Goal: Transaction & Acquisition: Purchase product/service

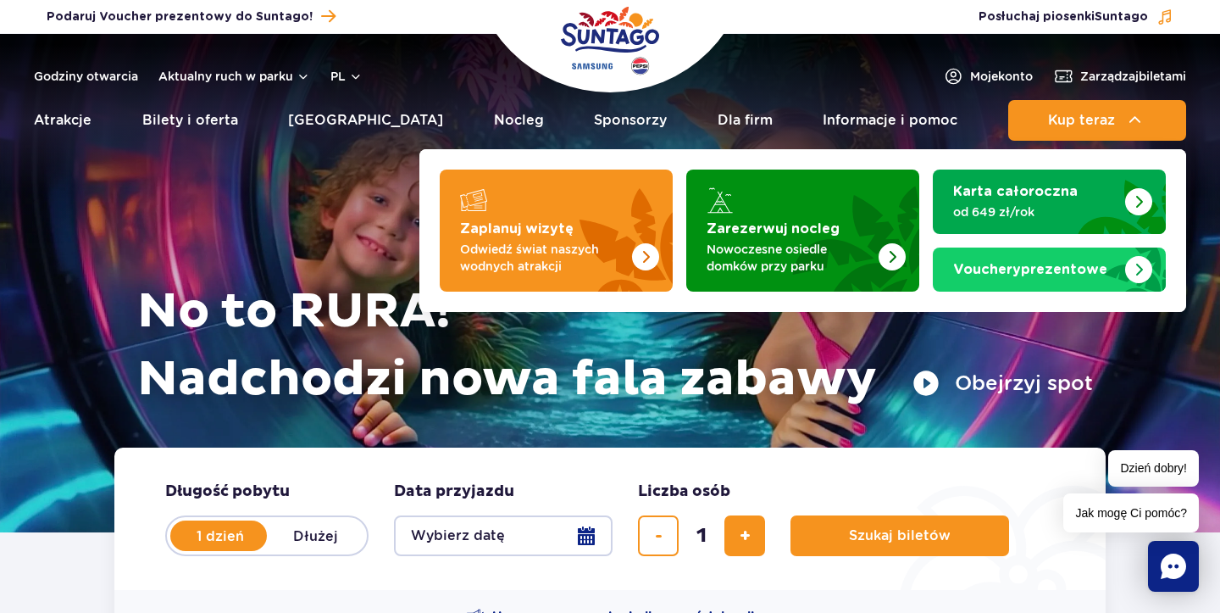
click at [1091, 114] on span "Kup teraz" at bounding box center [1081, 120] width 67 height 15
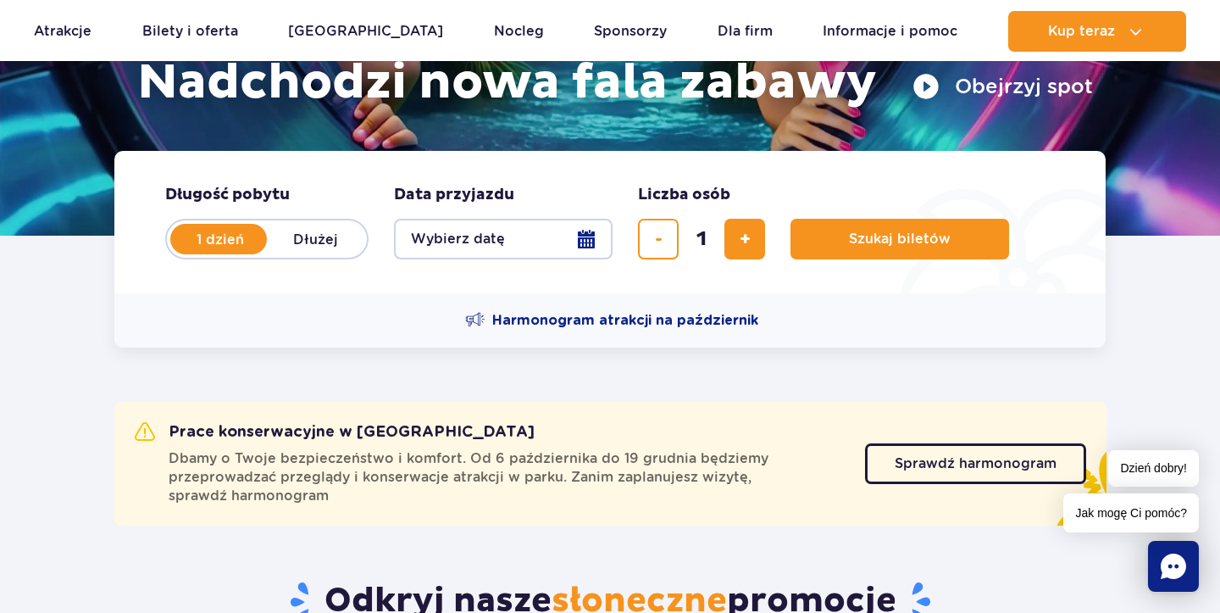
scroll to position [296, 0]
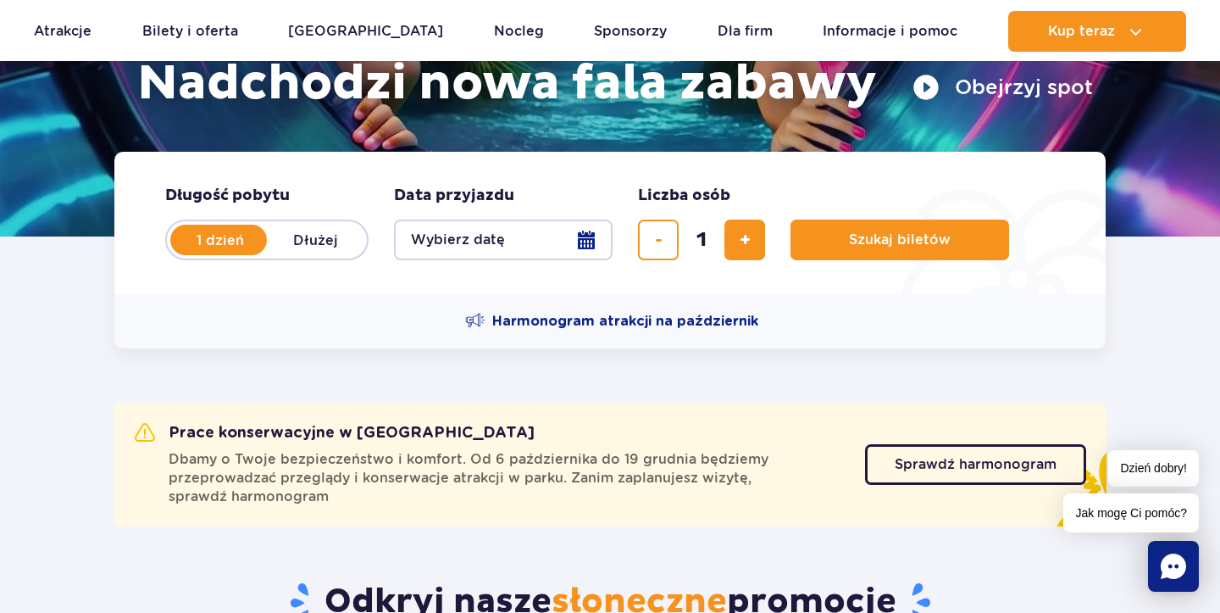
click at [592, 236] on button "Wybierz datę" at bounding box center [503, 240] width 219 height 41
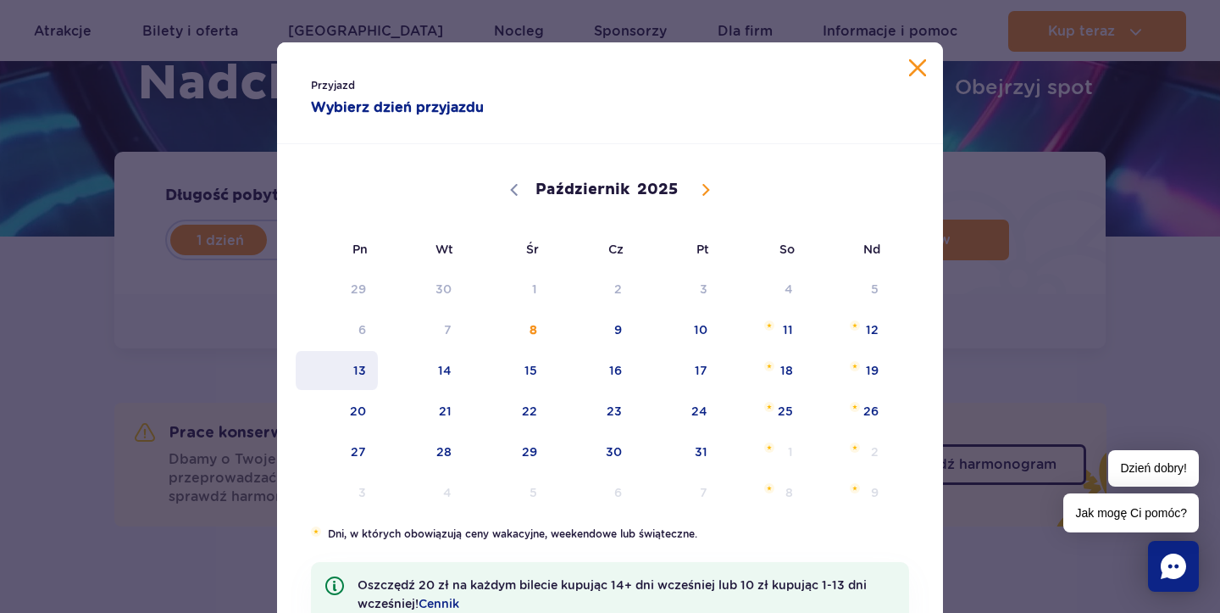
click at [362, 375] on span "13" at bounding box center [337, 370] width 86 height 39
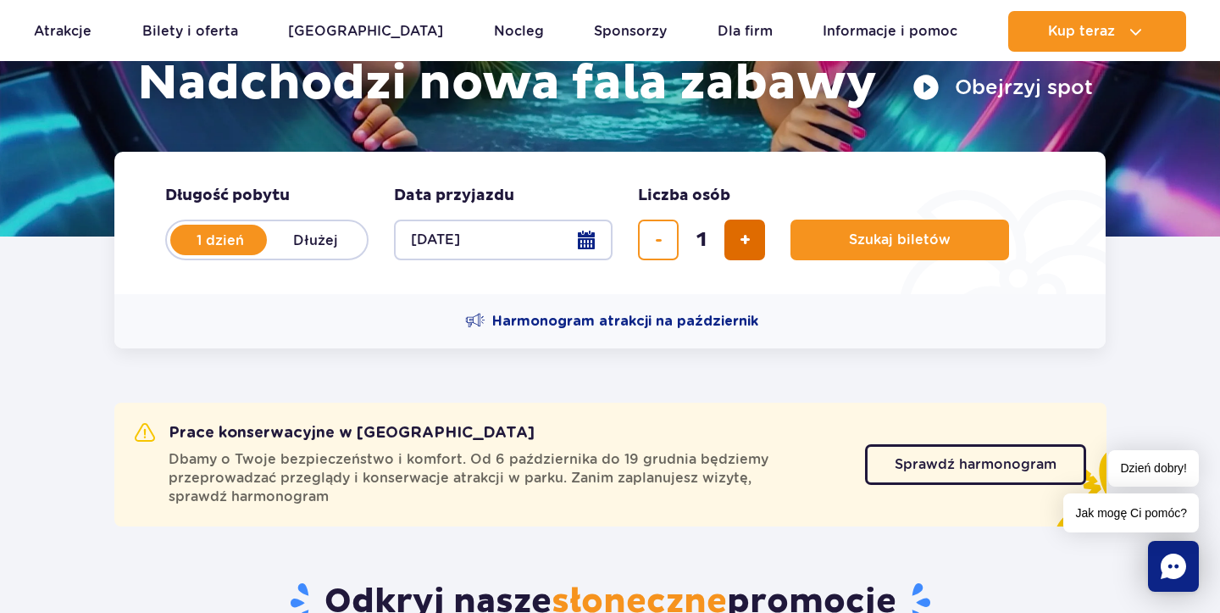
click at [732, 247] on button "dodaj bilet" at bounding box center [745, 240] width 41 height 41
type input "2"
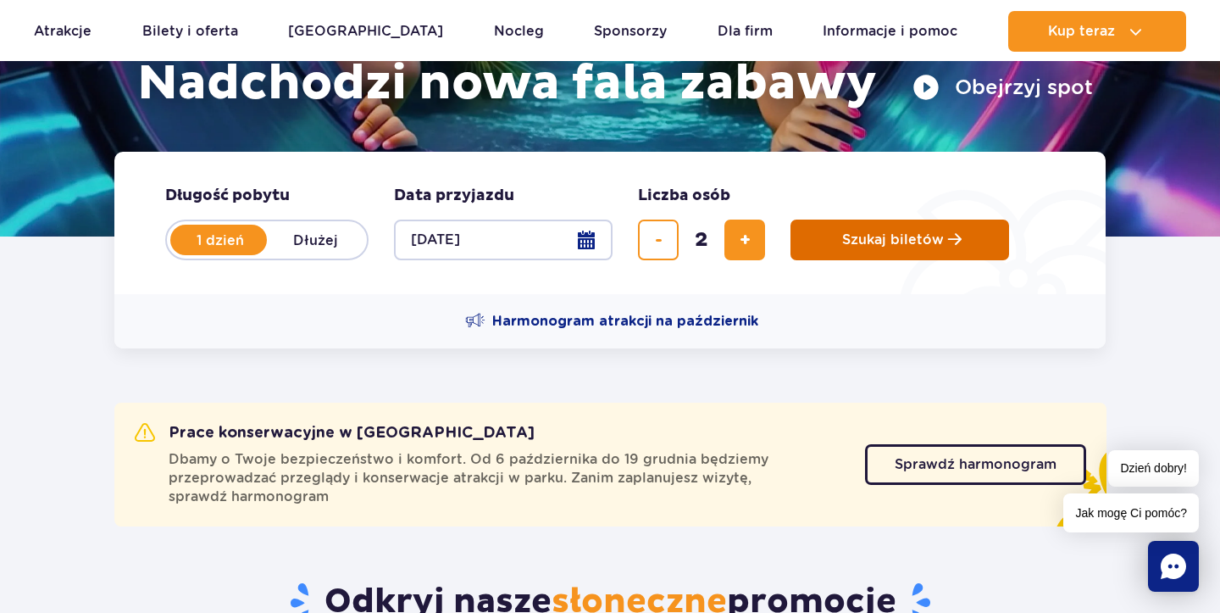
click at [876, 240] on span "Szukaj biletów" at bounding box center [893, 239] width 102 height 15
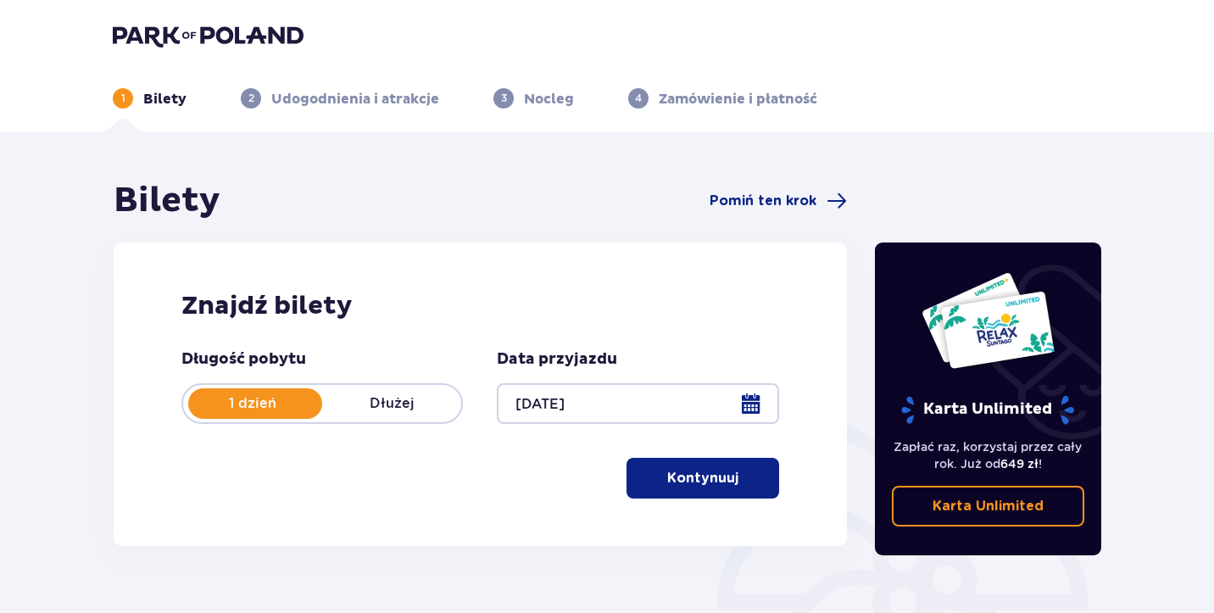
click at [711, 481] on p "Kontynuuj" at bounding box center [702, 478] width 71 height 19
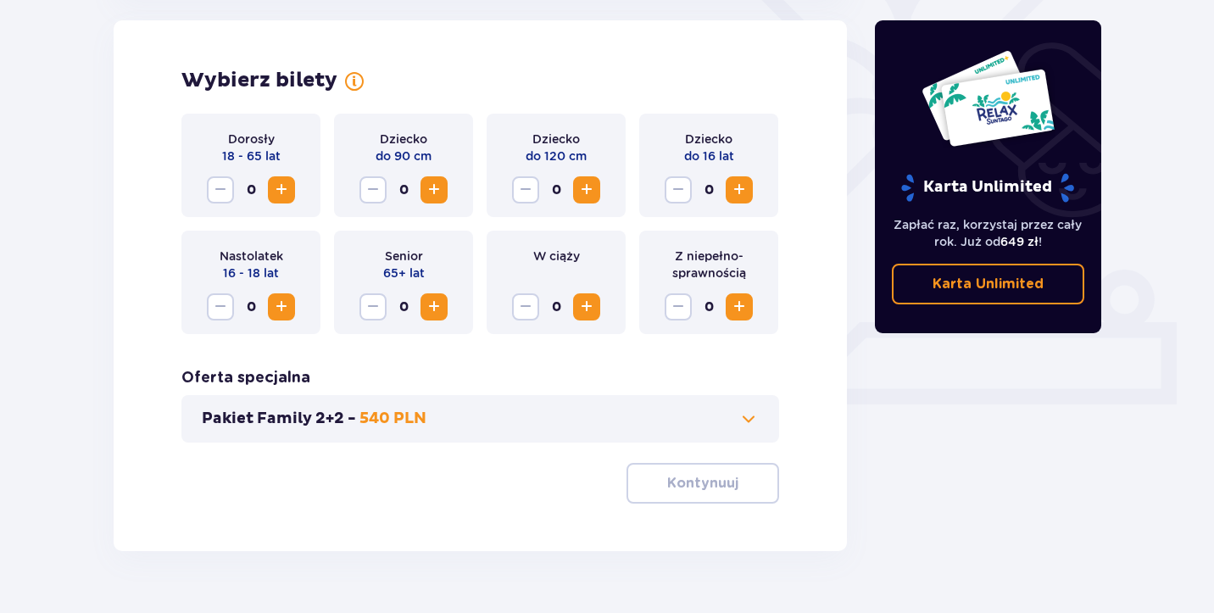
scroll to position [501, 0]
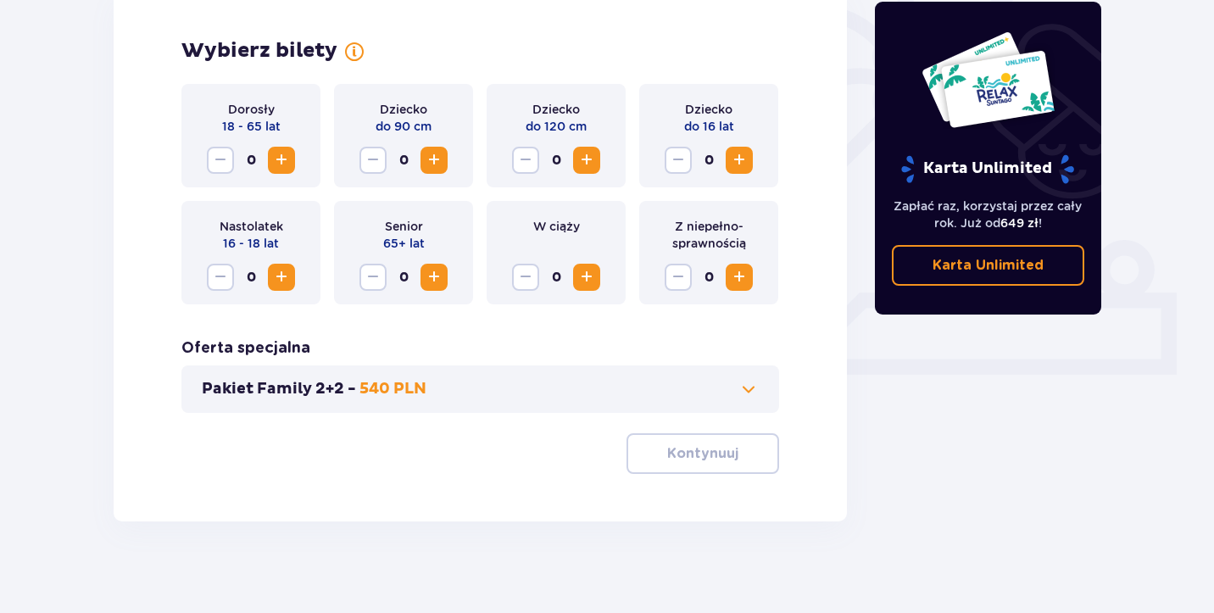
click at [274, 158] on span "Zwiększ" at bounding box center [281, 160] width 20 height 20
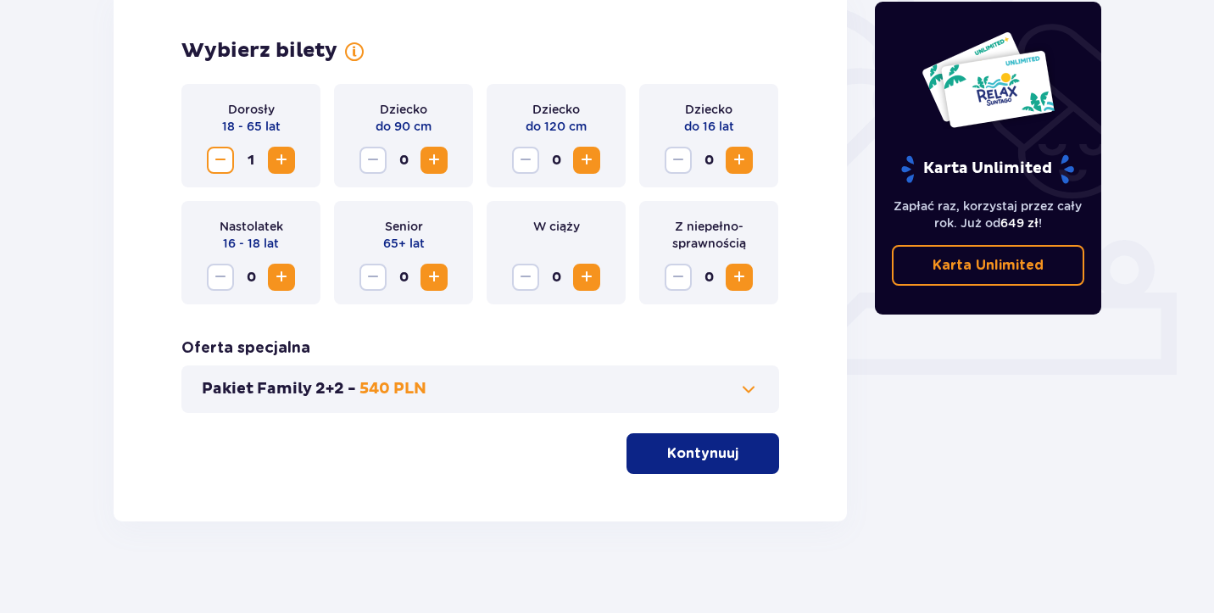
click at [274, 158] on span "Zwiększ" at bounding box center [281, 160] width 20 height 20
click at [726, 466] on button "Kontynuuj" at bounding box center [702, 453] width 153 height 41
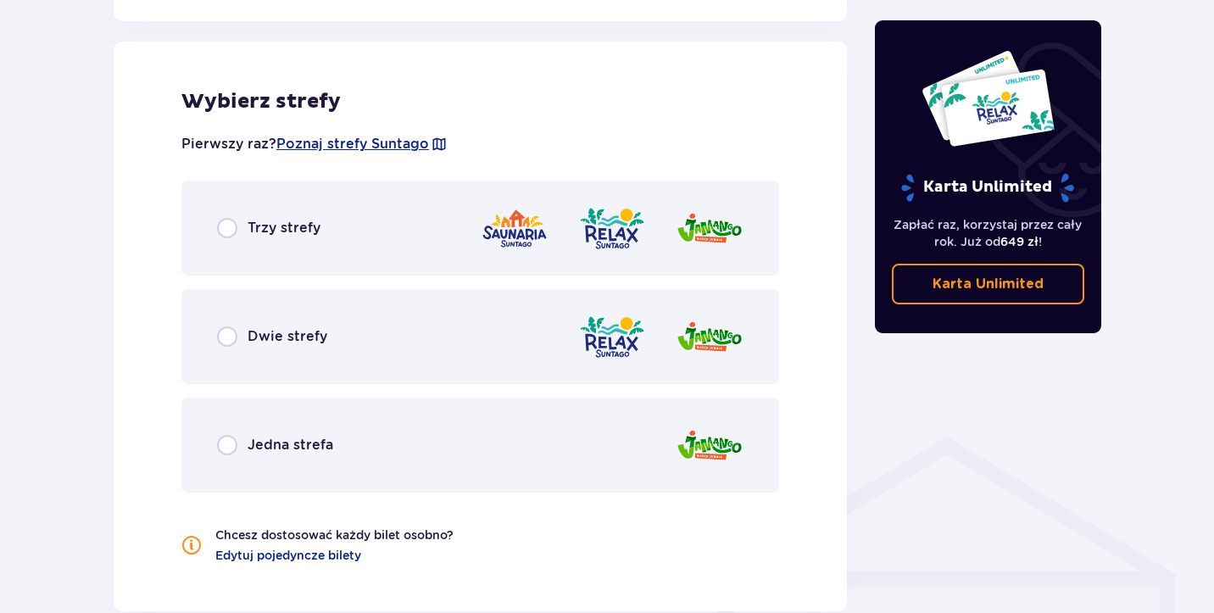
scroll to position [941, 0]
click at [323, 336] on span "Dwie strefy" at bounding box center [287, 335] width 80 height 19
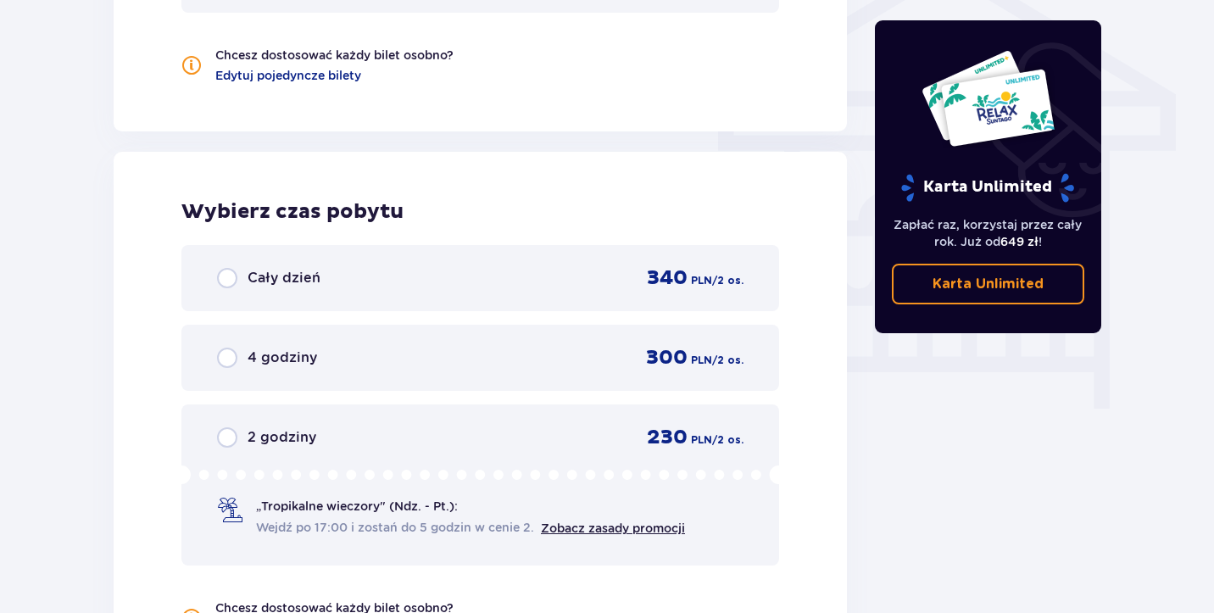
scroll to position [1418, 0]
click at [291, 466] on div "2 godziny 230 PLN / 2 os. „Tropikalne wieczory" (Ndz. - Pt.): Wejdź po 17:00 i …" at bounding box center [480, 486] width 598 height 161
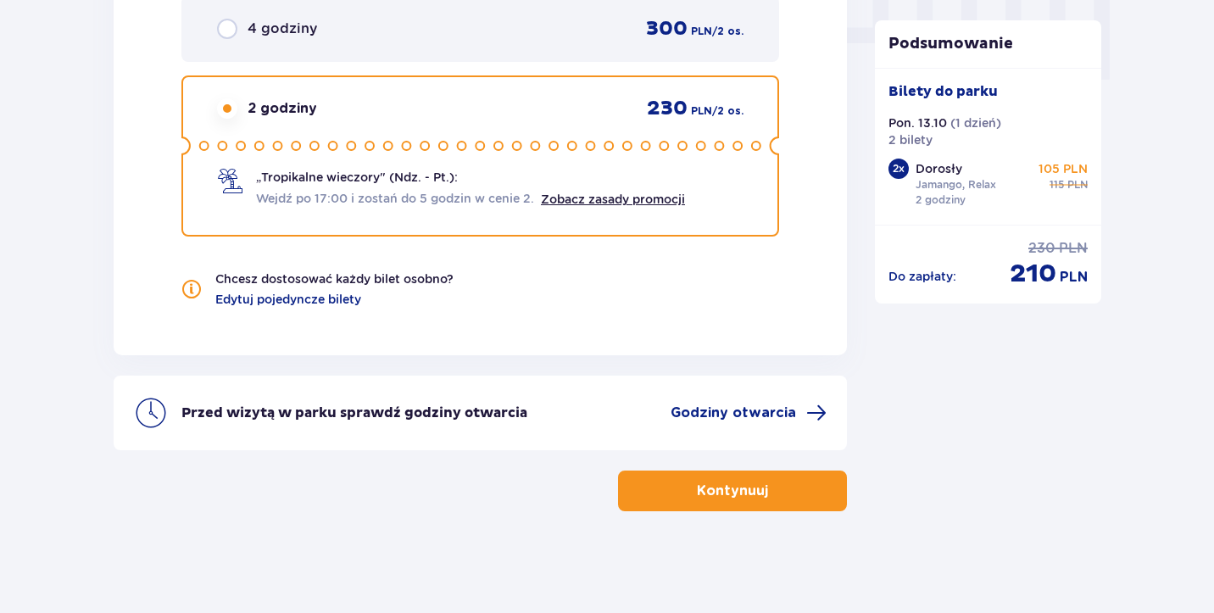
scroll to position [1748, 0]
click at [712, 508] on button "Kontynuuj" at bounding box center [732, 490] width 229 height 41
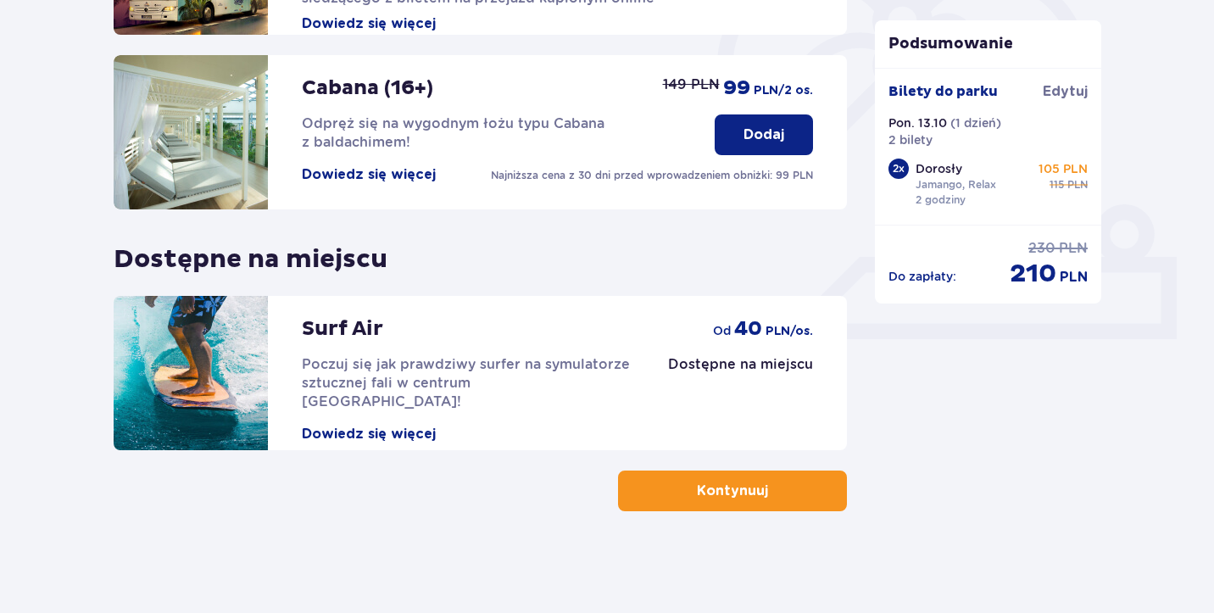
scroll to position [536, 0]
click at [659, 497] on button "Kontynuuj" at bounding box center [732, 490] width 229 height 41
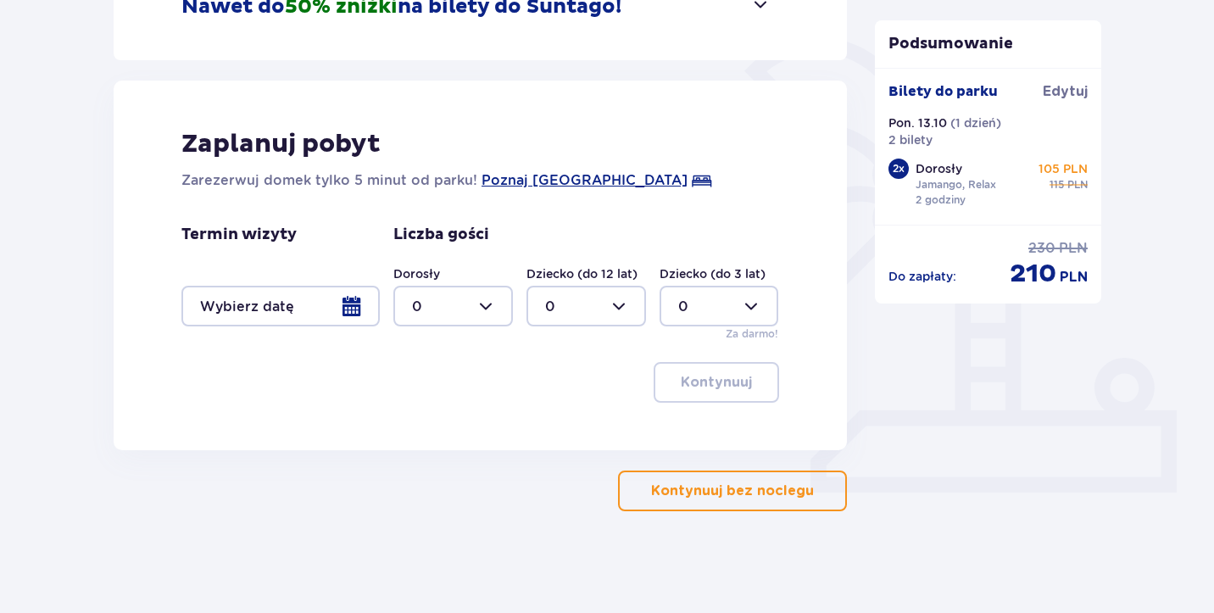
scroll to position [383, 0]
click at [697, 503] on button "Kontynuuj bez noclegu" at bounding box center [732, 490] width 229 height 41
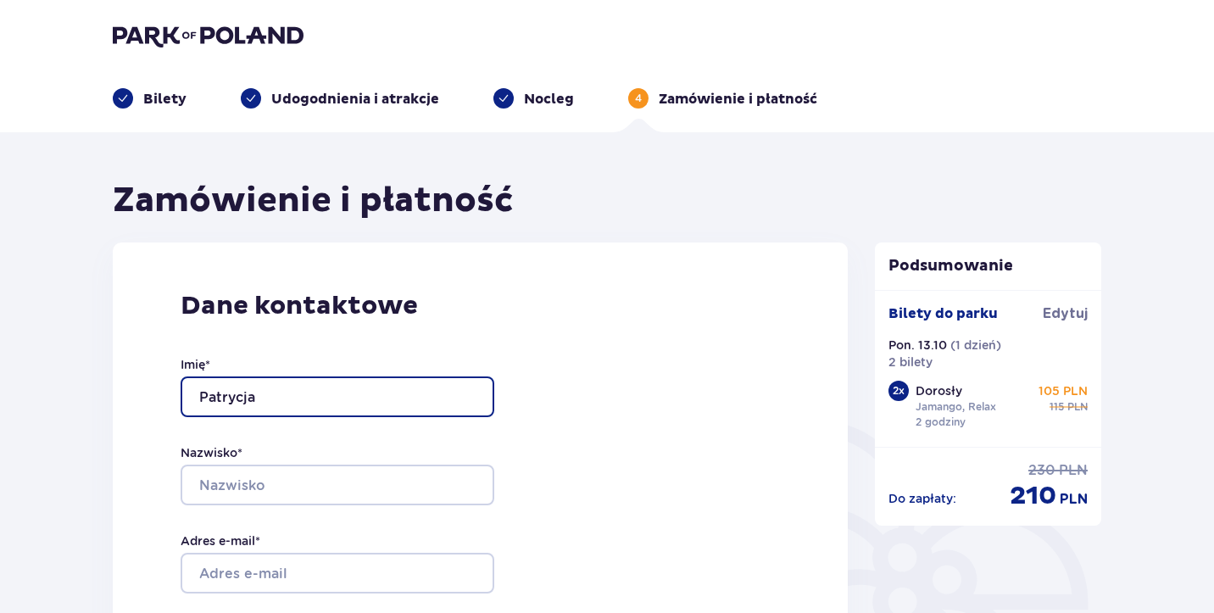
type input "Patrycja"
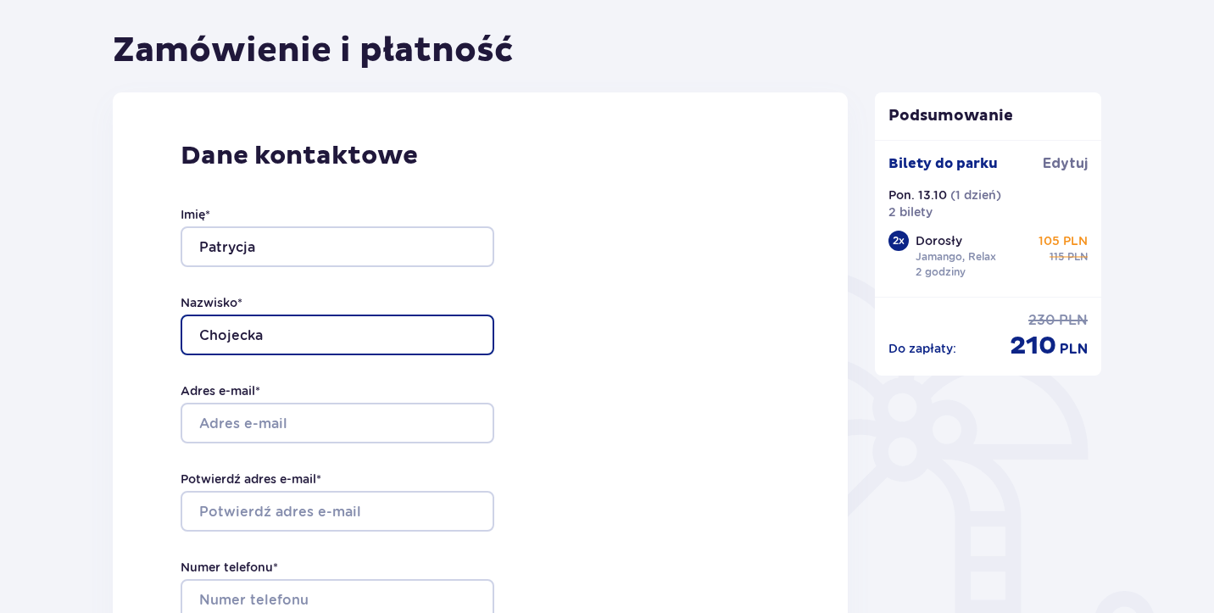
scroll to position [152, 0]
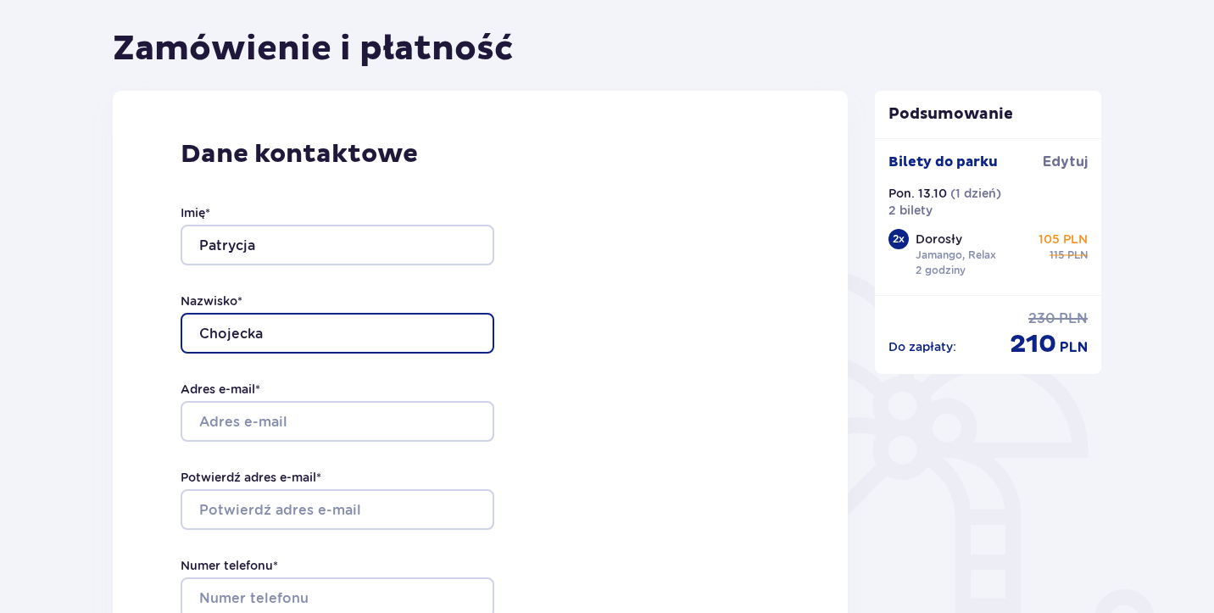
type input "Chojecka"
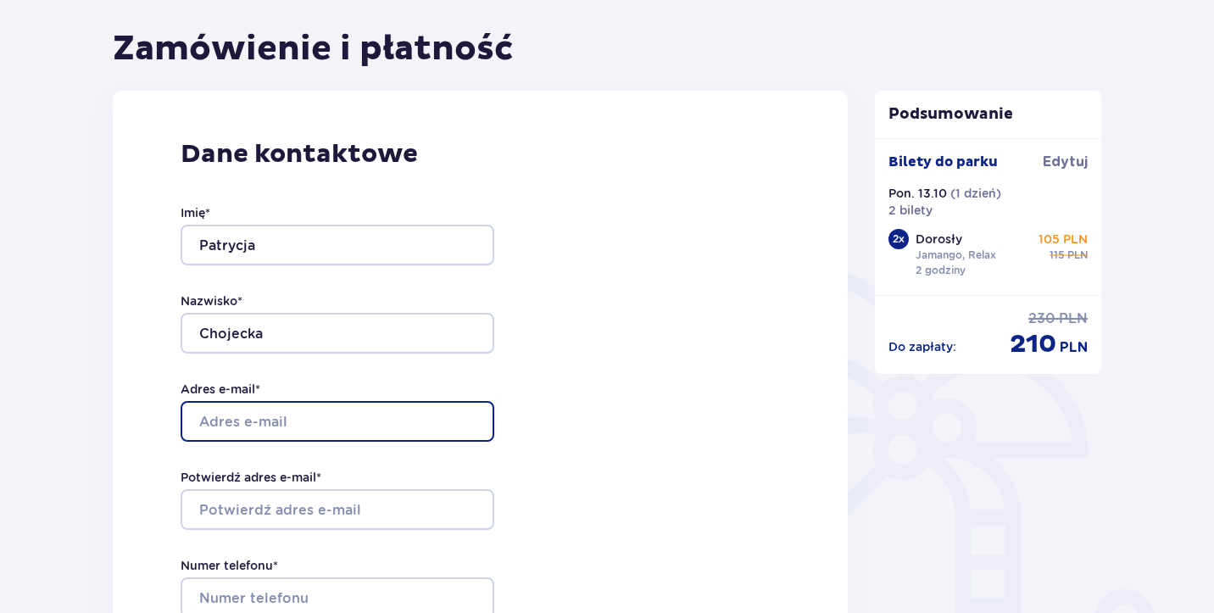
type input "patichojecka@onet.pl"
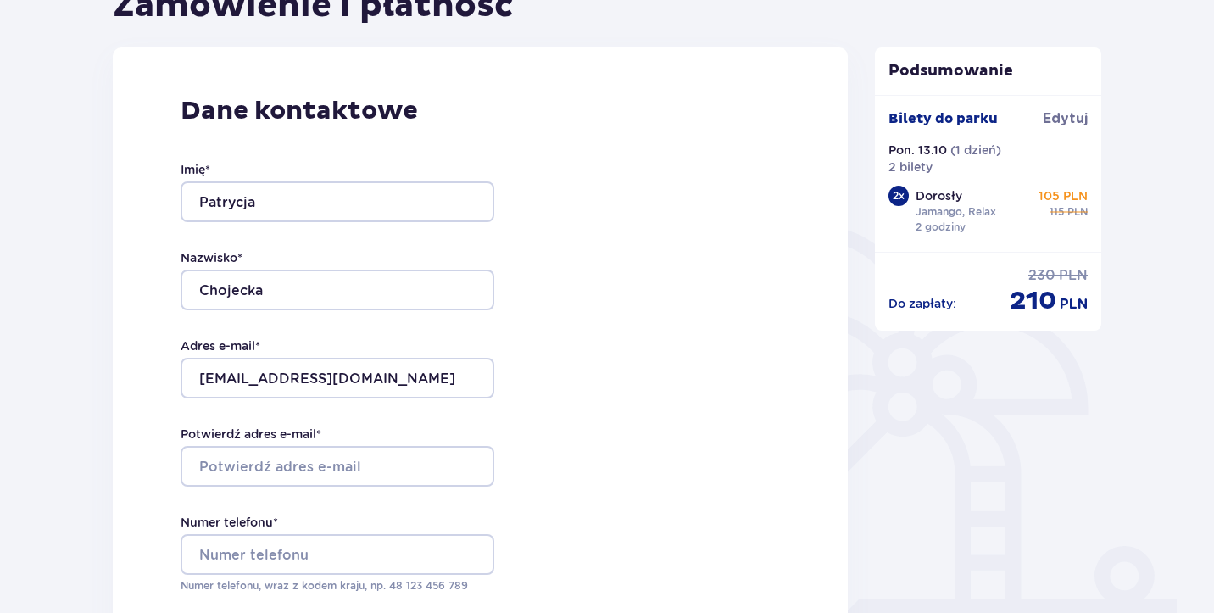
scroll to position [208, 0]
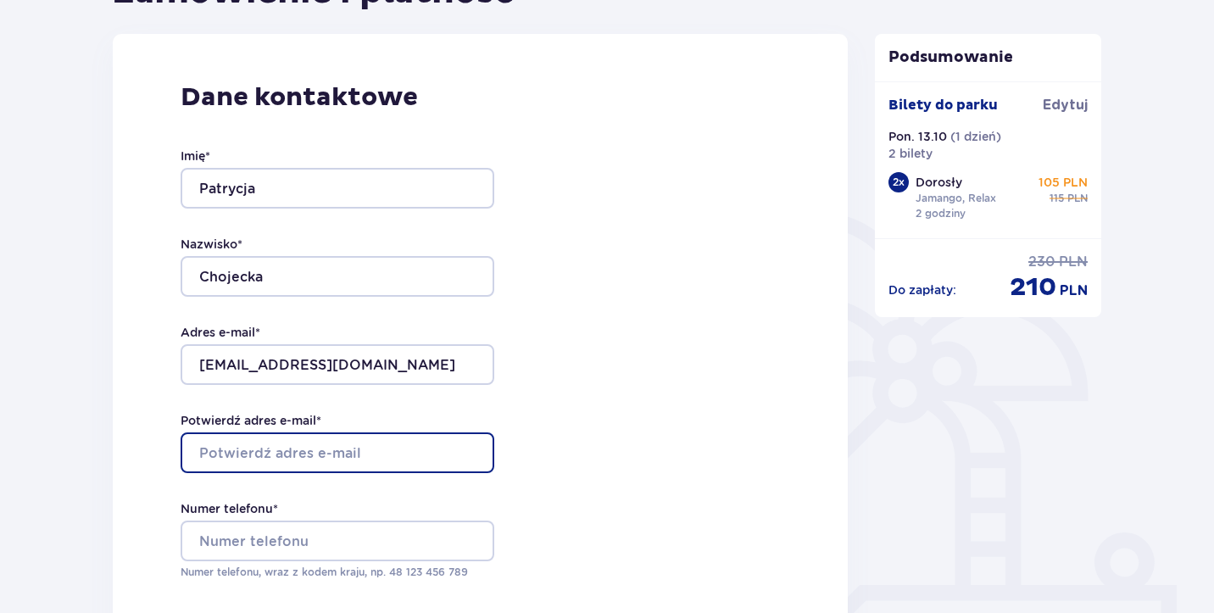
type input "patichojecka@onet.pl"
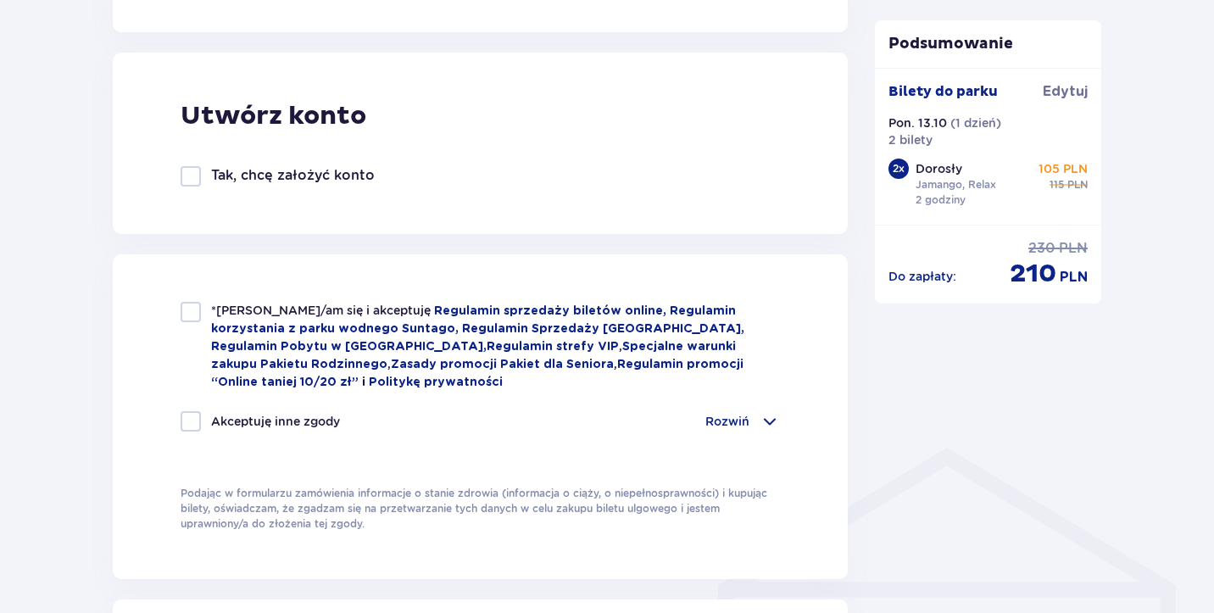
scroll to position [933, 0]
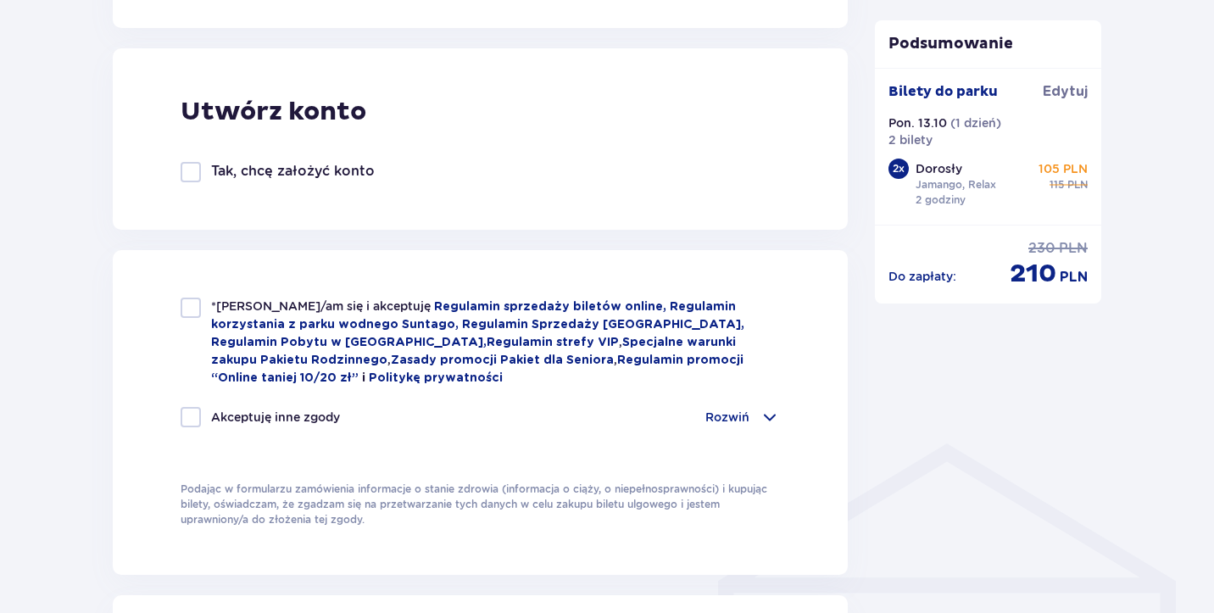
type input "516232090"
click at [197, 173] on div at bounding box center [191, 172] width 20 height 20
checkbox input "true"
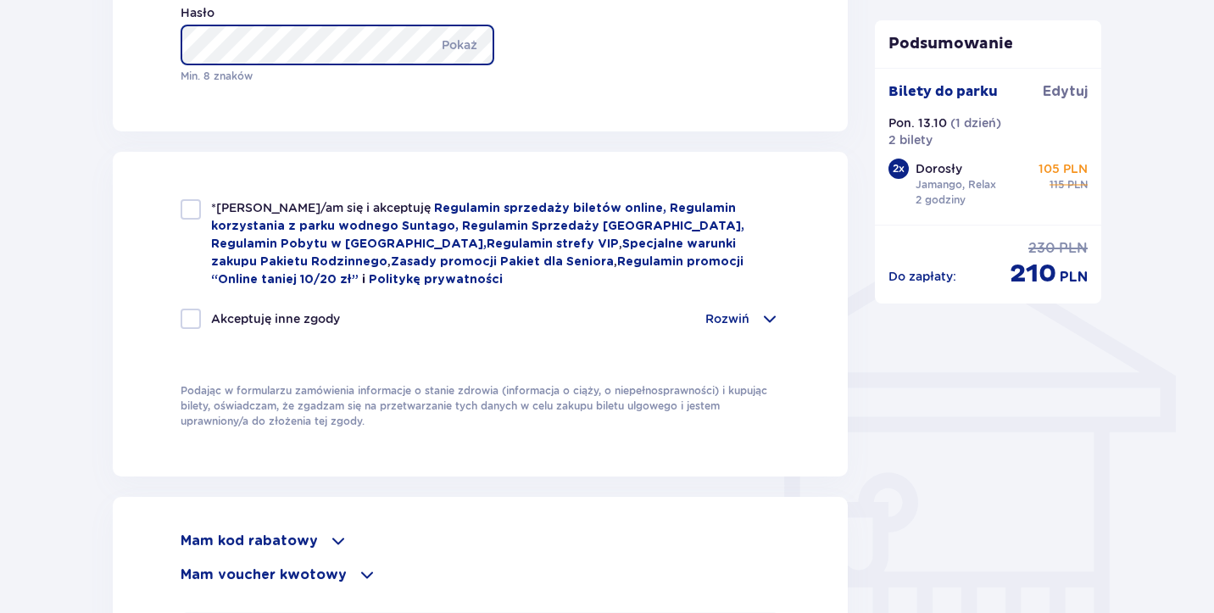
scroll to position [1139, 0]
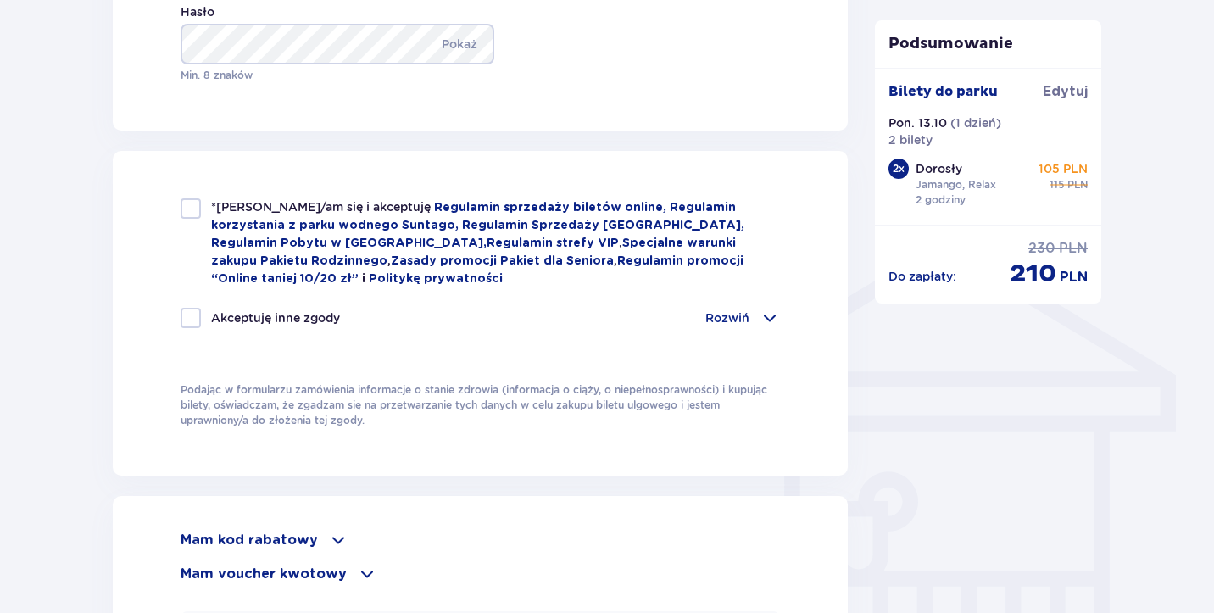
click at [192, 214] on div at bounding box center [191, 208] width 20 height 20
checkbox input "true"
click at [197, 314] on div at bounding box center [191, 318] width 20 height 20
checkbox input "true"
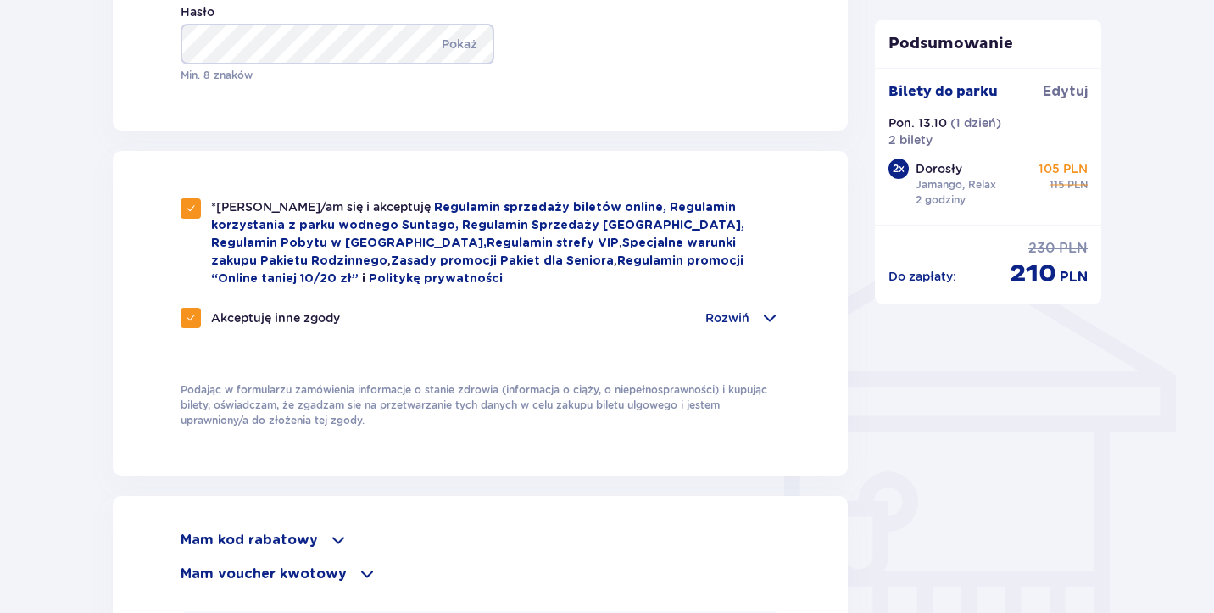
checkbox input "true"
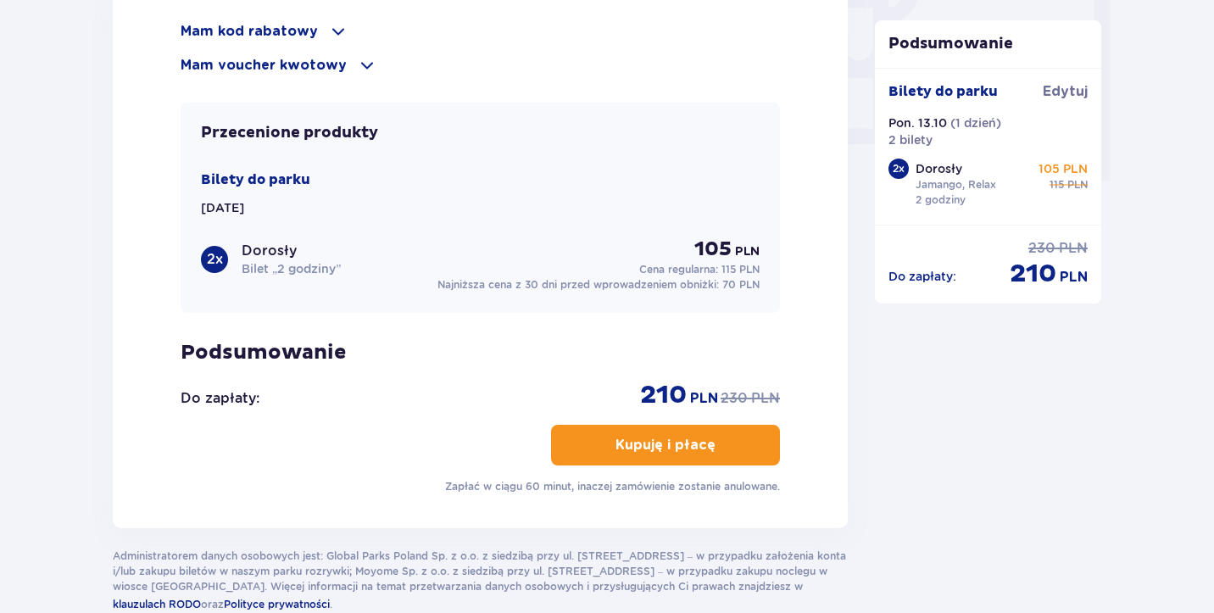
scroll to position [1694, 0]
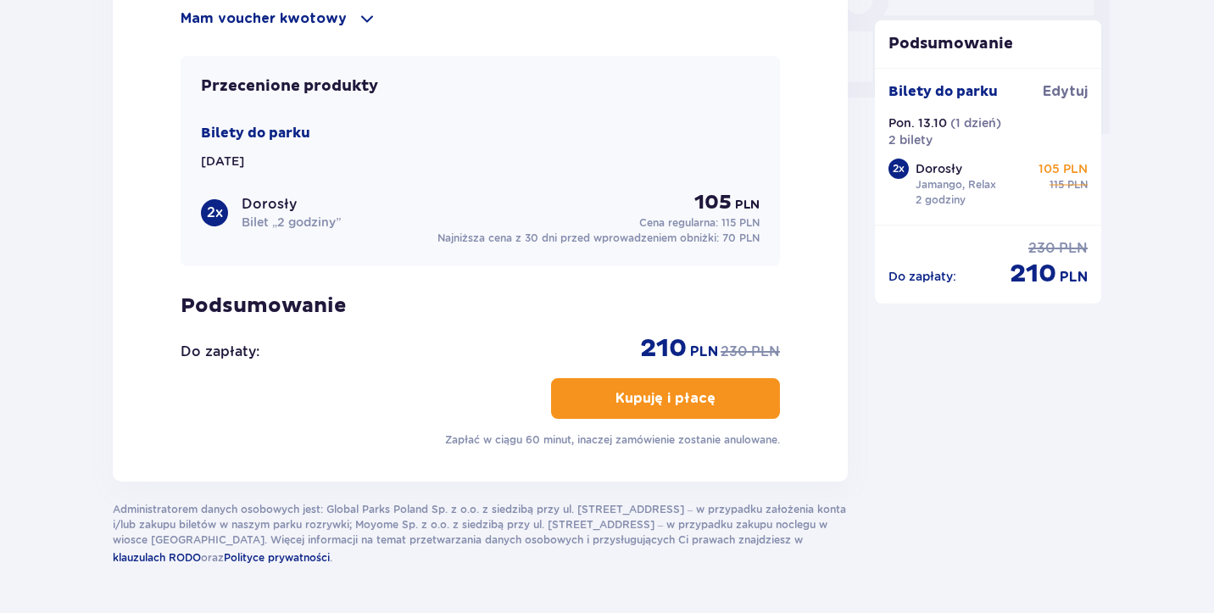
click at [648, 407] on p "Kupuję i płacę" at bounding box center [665, 398] width 100 height 19
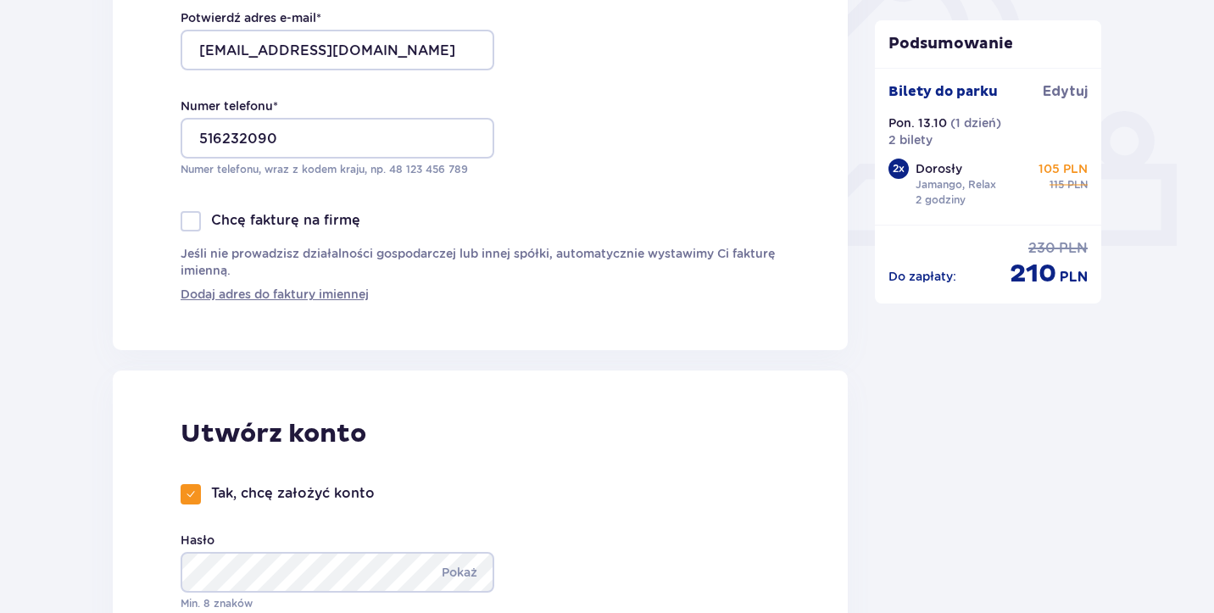
scroll to position [644, 0]
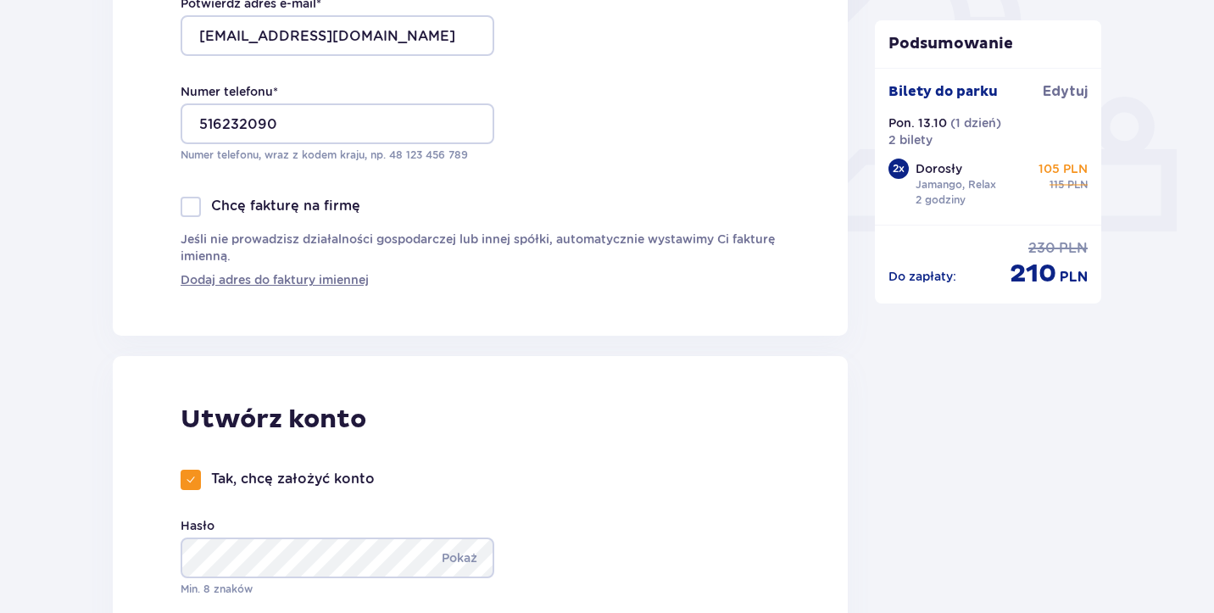
click at [204, 483] on div "Tak, chcę założyć konto" at bounding box center [278, 480] width 194 height 20
checkbox input "false"
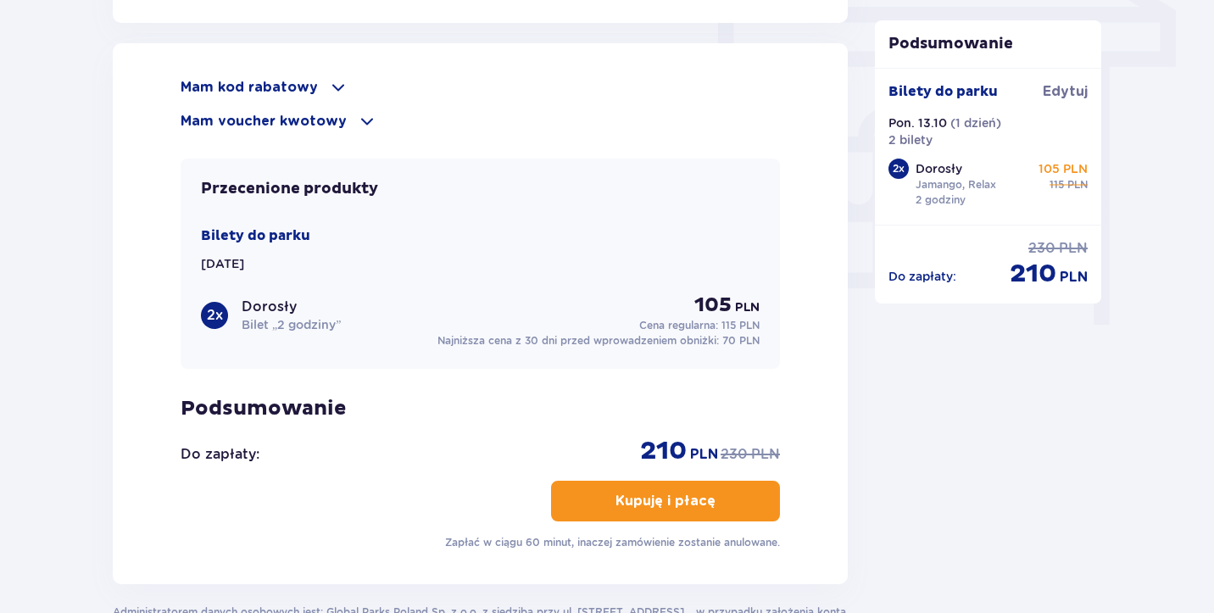
scroll to position [1515, 0]
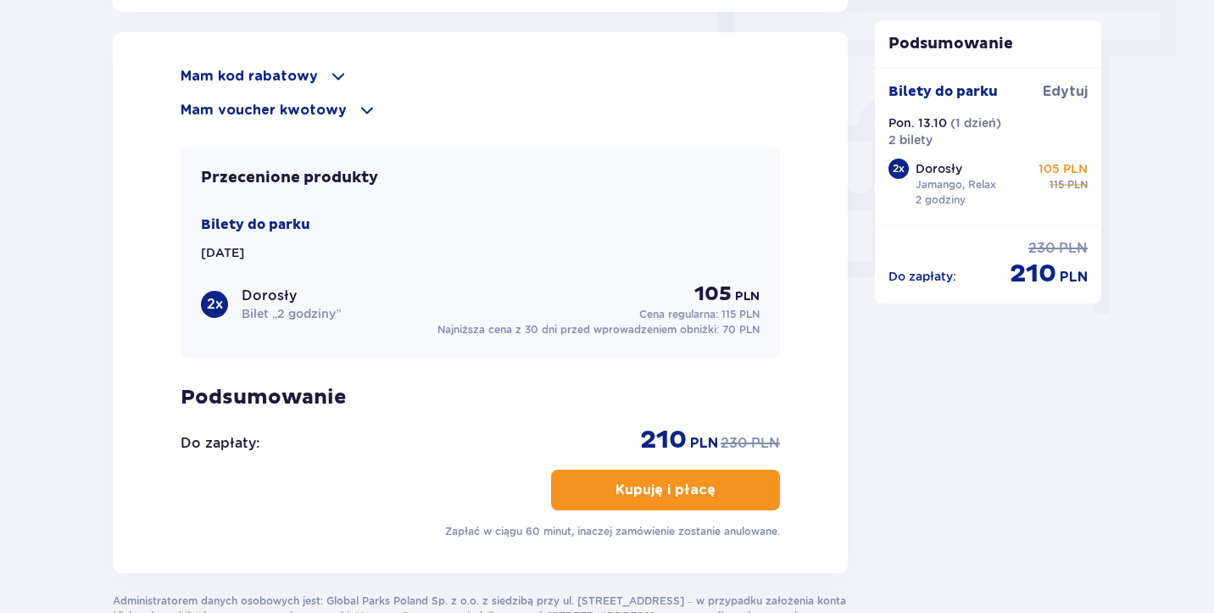
click at [622, 498] on p "Kupuję i płacę" at bounding box center [665, 490] width 100 height 19
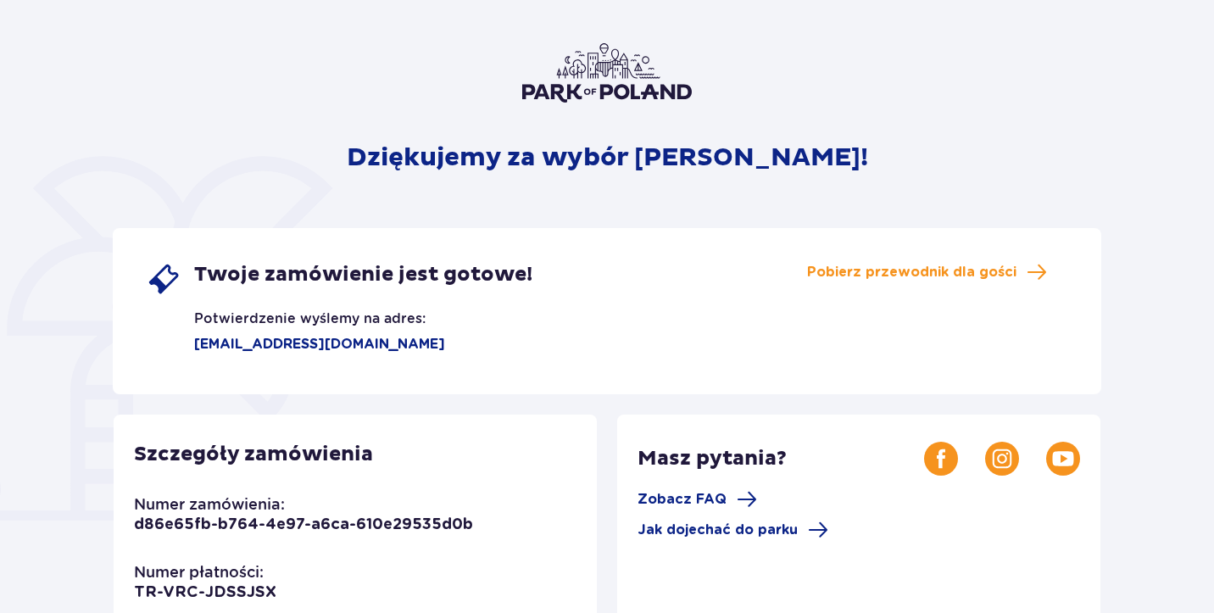
scroll to position [86, 0]
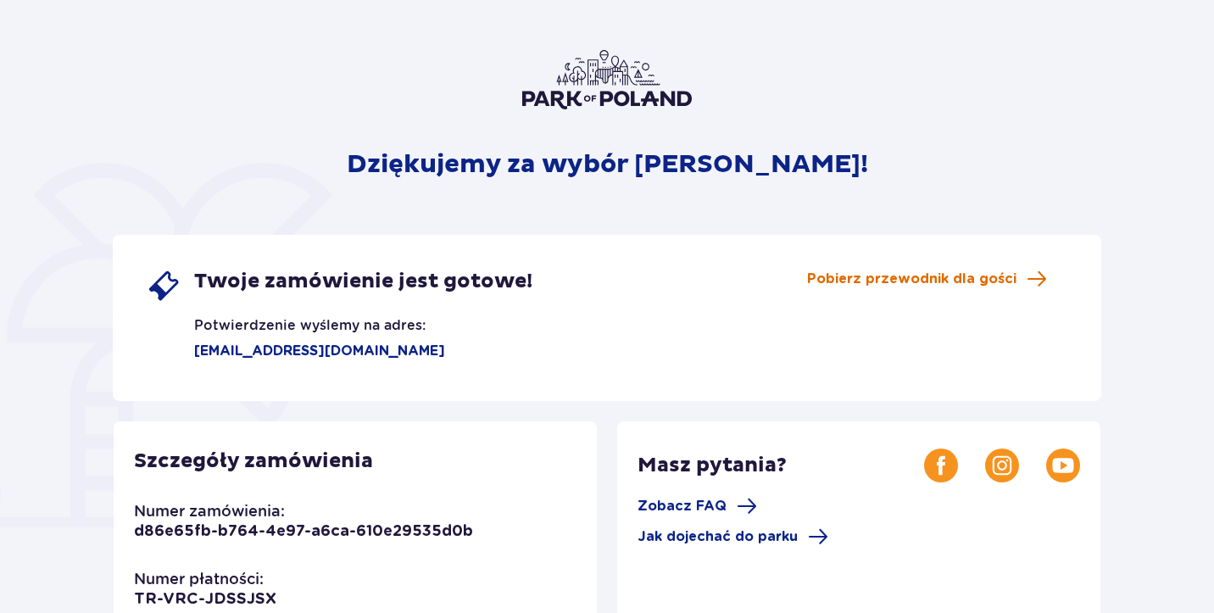
click at [970, 280] on span "Pobierz przewodnik dla gości" at bounding box center [911, 279] width 209 height 19
